Goal: Transaction & Acquisition: Download file/media

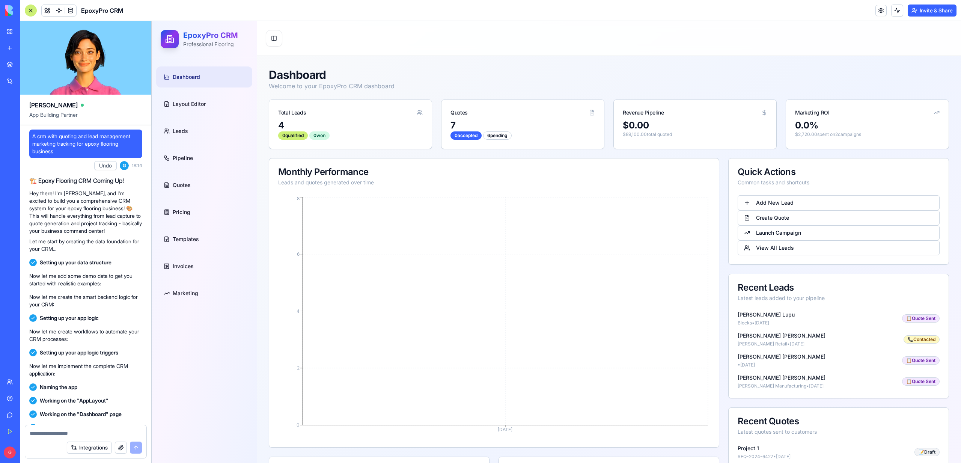
scroll to position [31119, 0]
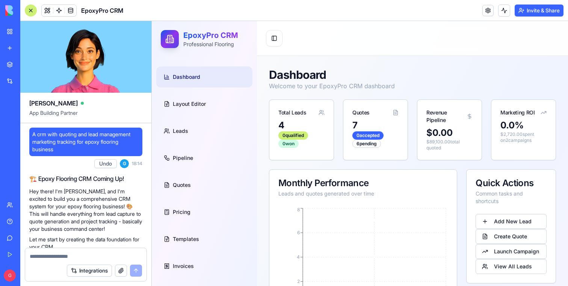
scroll to position [31119, 0]
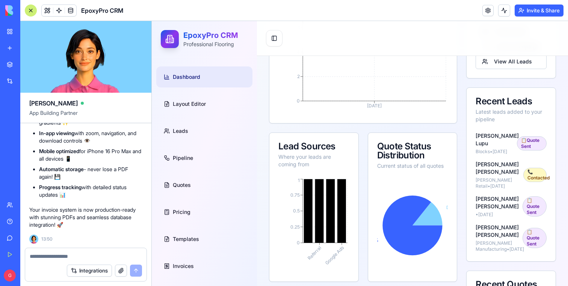
scroll to position [314, 0]
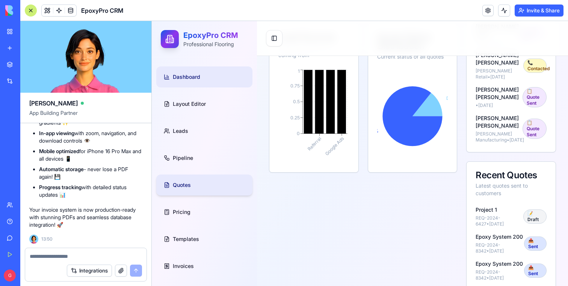
click at [192, 184] on link "Quotes" at bounding box center [204, 185] width 96 height 21
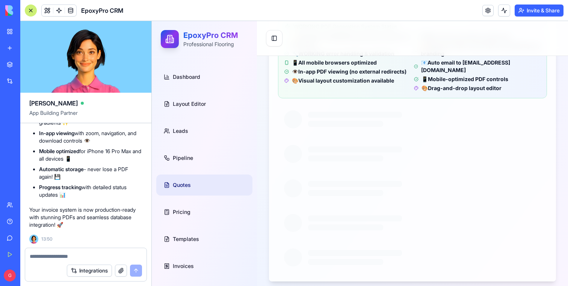
scroll to position [255, 0]
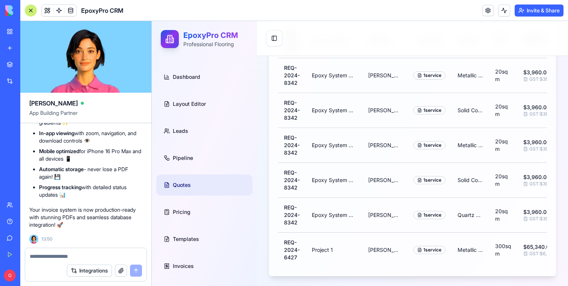
click at [30, 8] on div at bounding box center [31, 11] width 12 height 12
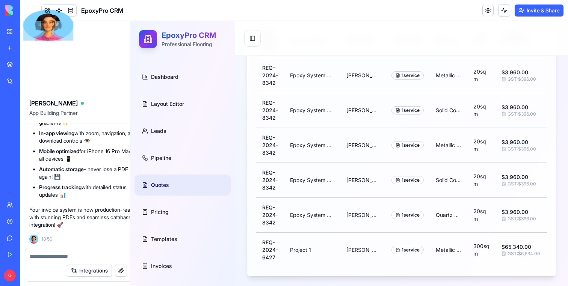
scroll to position [231, 0]
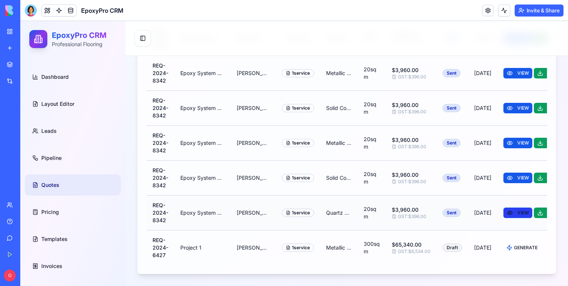
click at [503, 214] on button "VIEW" at bounding box center [517, 213] width 29 height 11
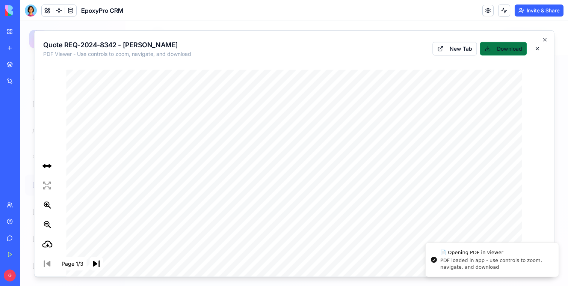
click at [508, 48] on button "Download" at bounding box center [503, 49] width 47 height 14
